Goal: Find specific page/section: Find specific page/section

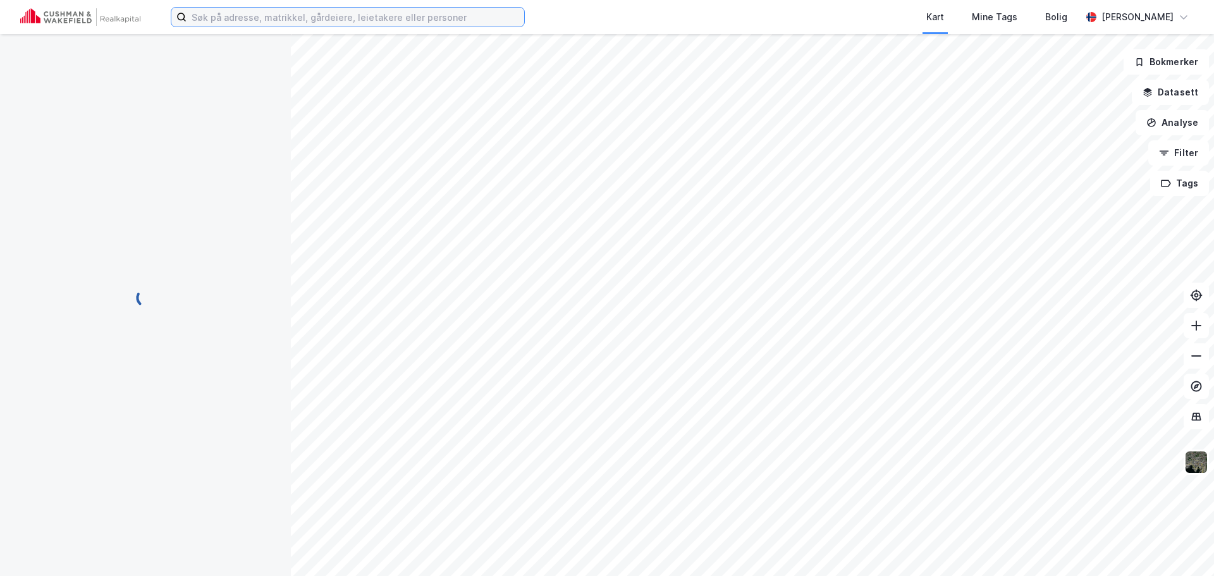
click at [254, 15] on input at bounding box center [356, 17] width 338 height 19
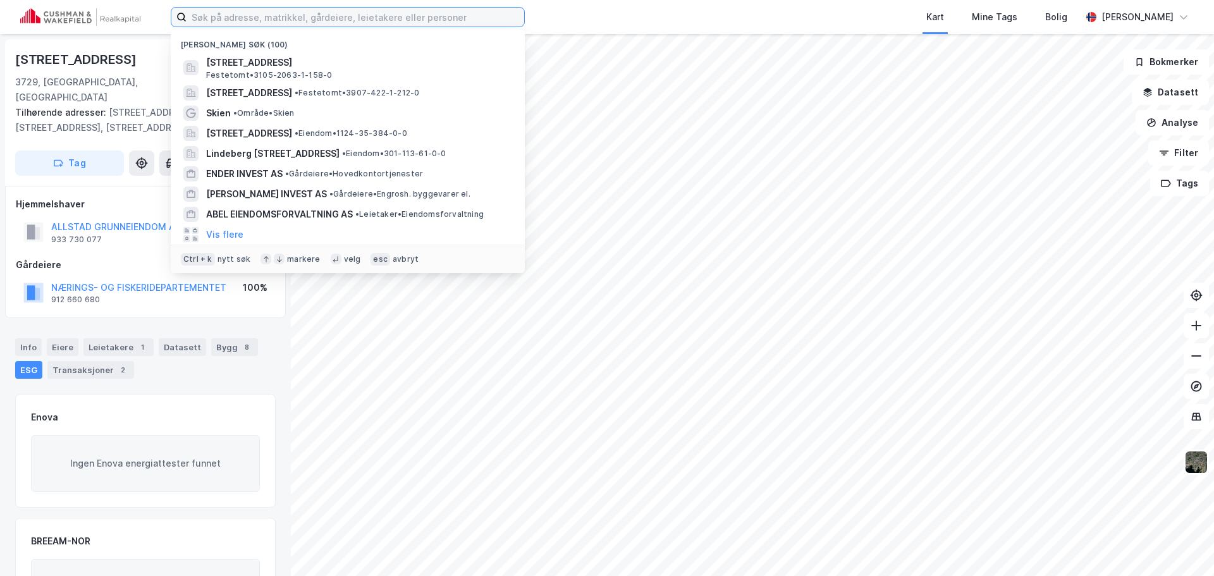
paste input "Kokstaddalen 35"
type input "Kokstaddalen 35"
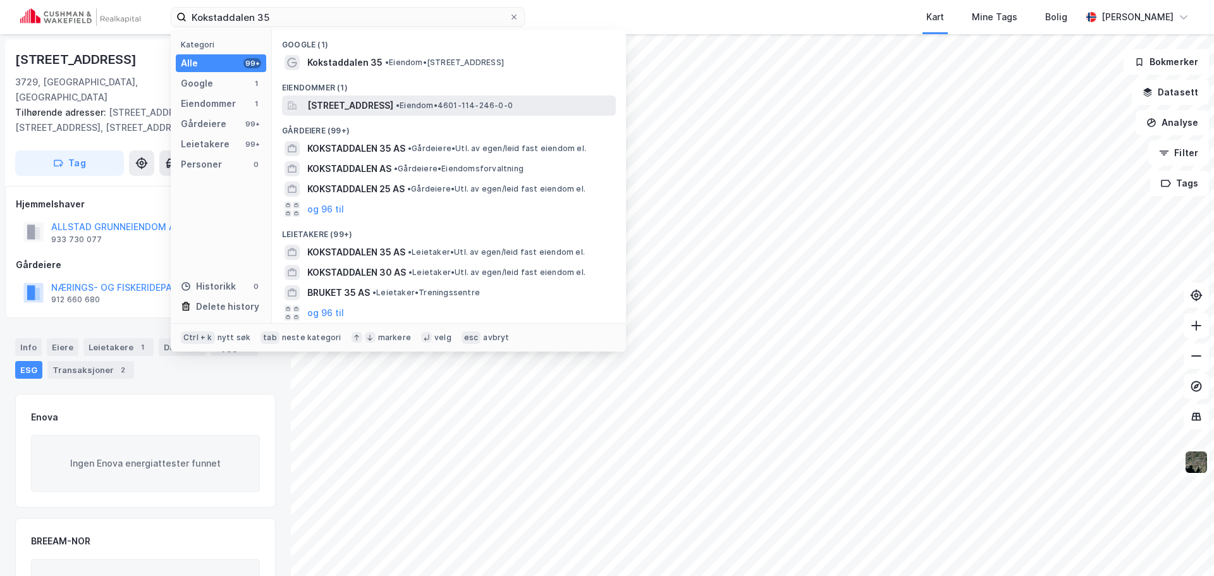
click at [362, 104] on span "[STREET_ADDRESS]" at bounding box center [350, 105] width 86 height 15
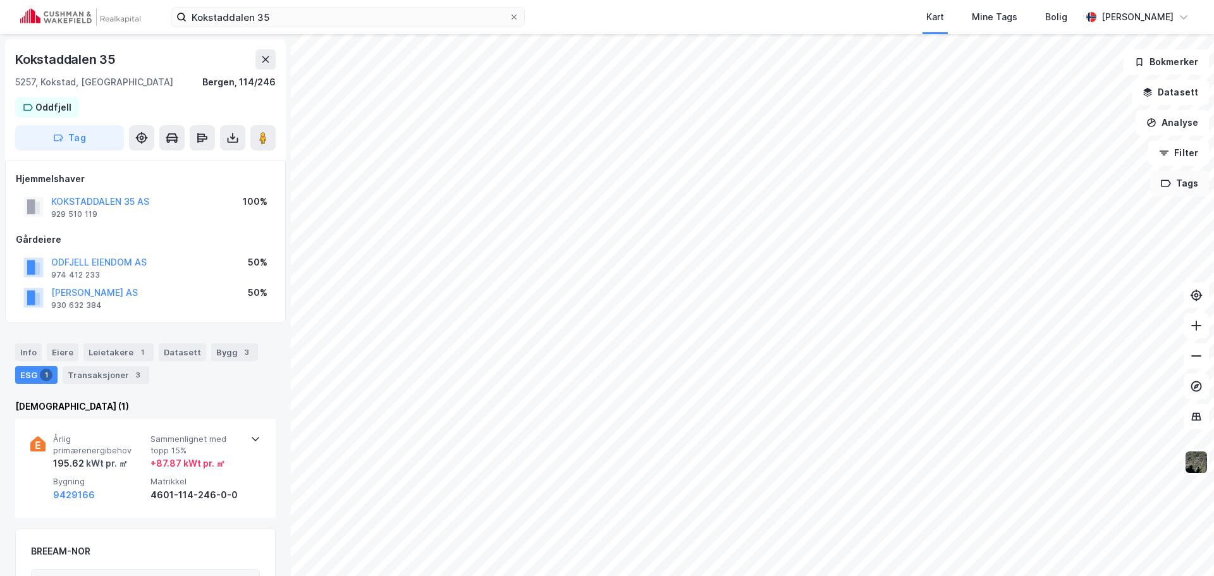
click at [1176, 179] on button "Tags" at bounding box center [1180, 183] width 59 height 25
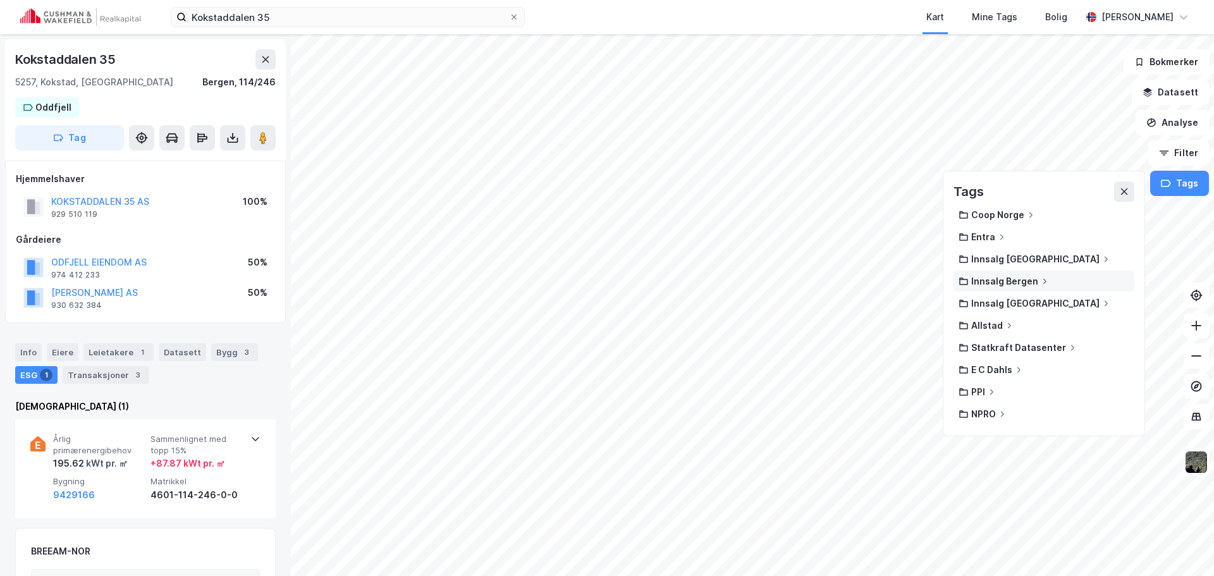
click at [985, 284] on div "Innsalg Bergen" at bounding box center [1005, 281] width 67 height 11
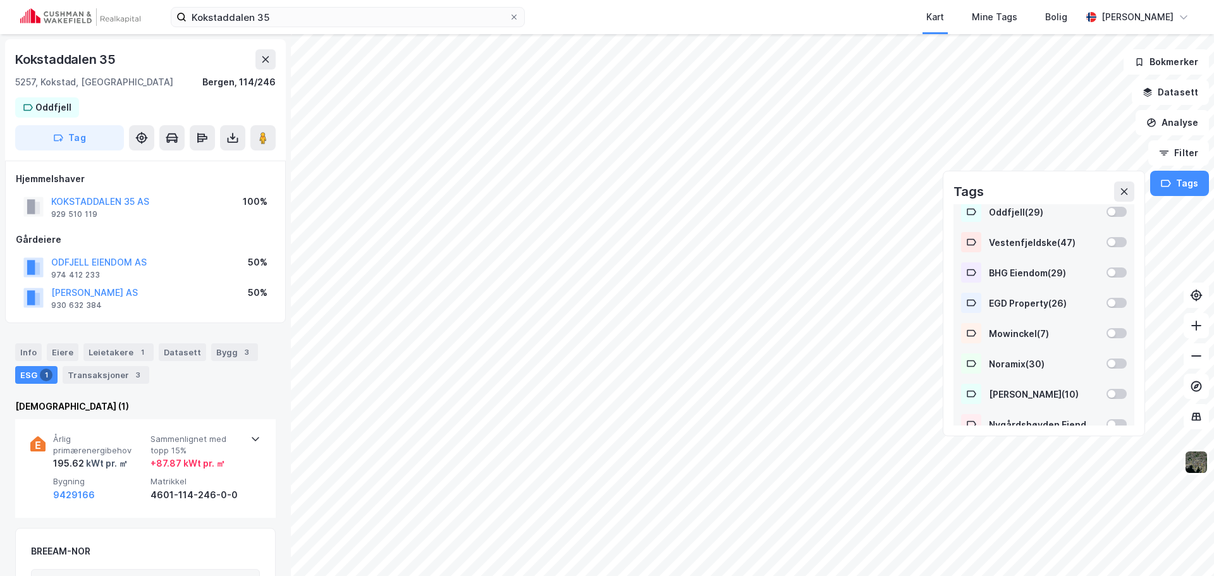
scroll to position [316, 0]
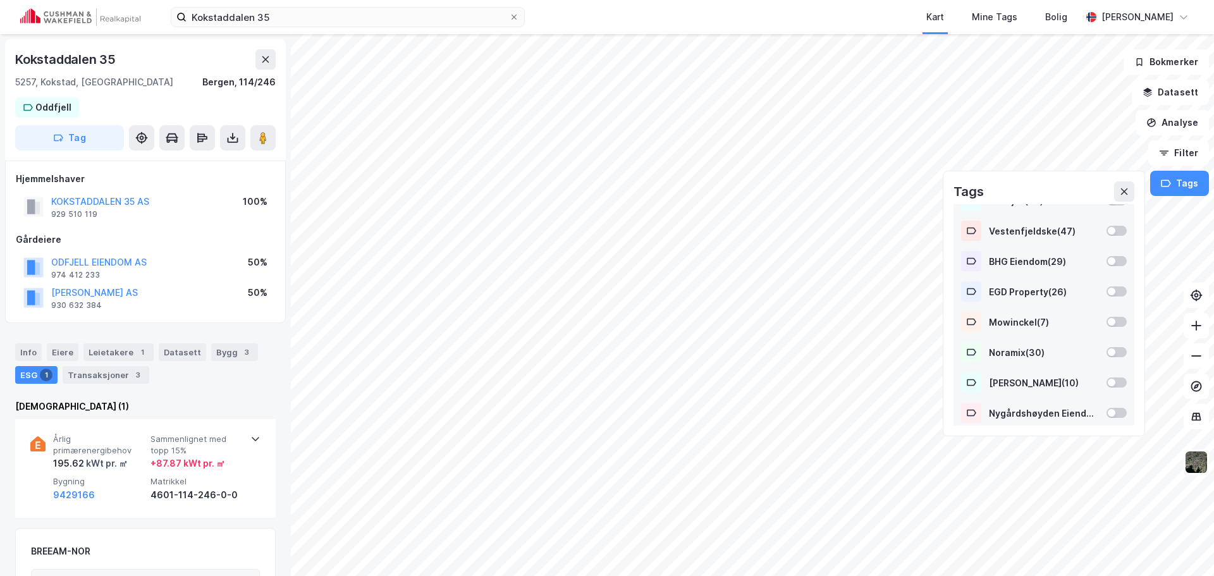
drag, startPoint x: 1042, startPoint y: 378, endPoint x: 1089, endPoint y: 396, distance: 50.9
click at [1042, 378] on div "[PERSON_NAME] ( 10 )" at bounding box center [1044, 383] width 110 height 11
click at [1137, 192] on div "Tags Coop [GEOGRAPHIC_DATA] Entra Innsalg [GEOGRAPHIC_DATA] Innsalg Bergen 1 GC…" at bounding box center [1044, 304] width 202 height 266
click at [1120, 189] on icon at bounding box center [1125, 192] width 10 height 10
